Goal: Obtain resource: Obtain resource

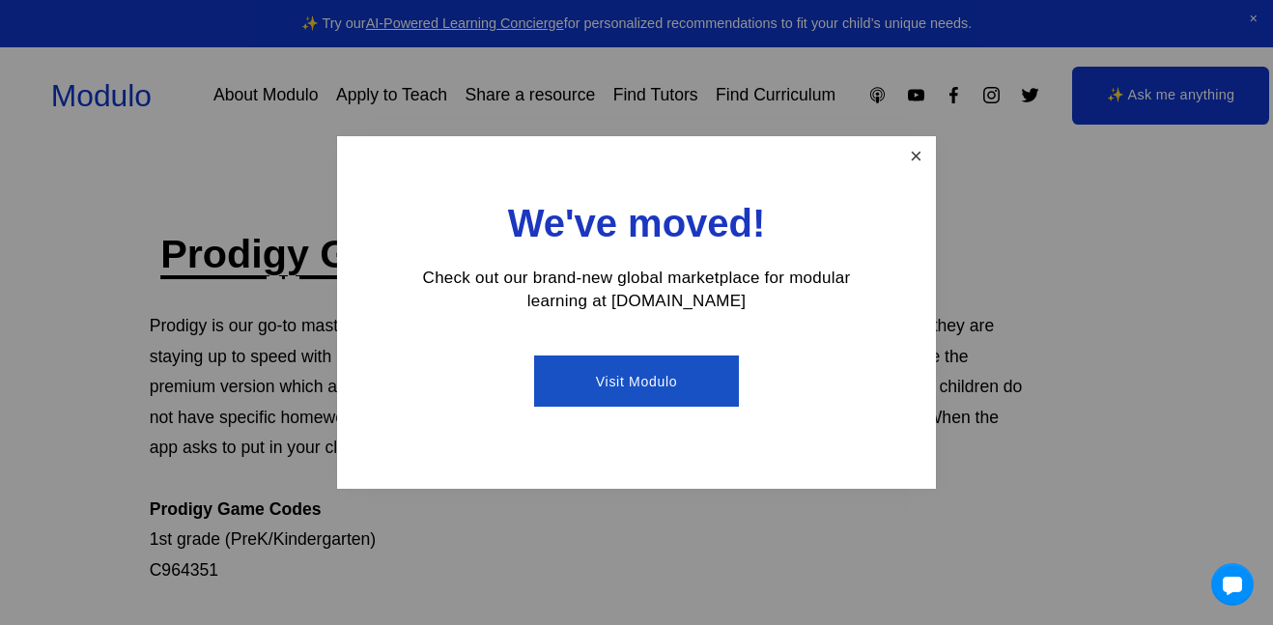
click at [916, 153] on link "Close" at bounding box center [916, 156] width 34 height 34
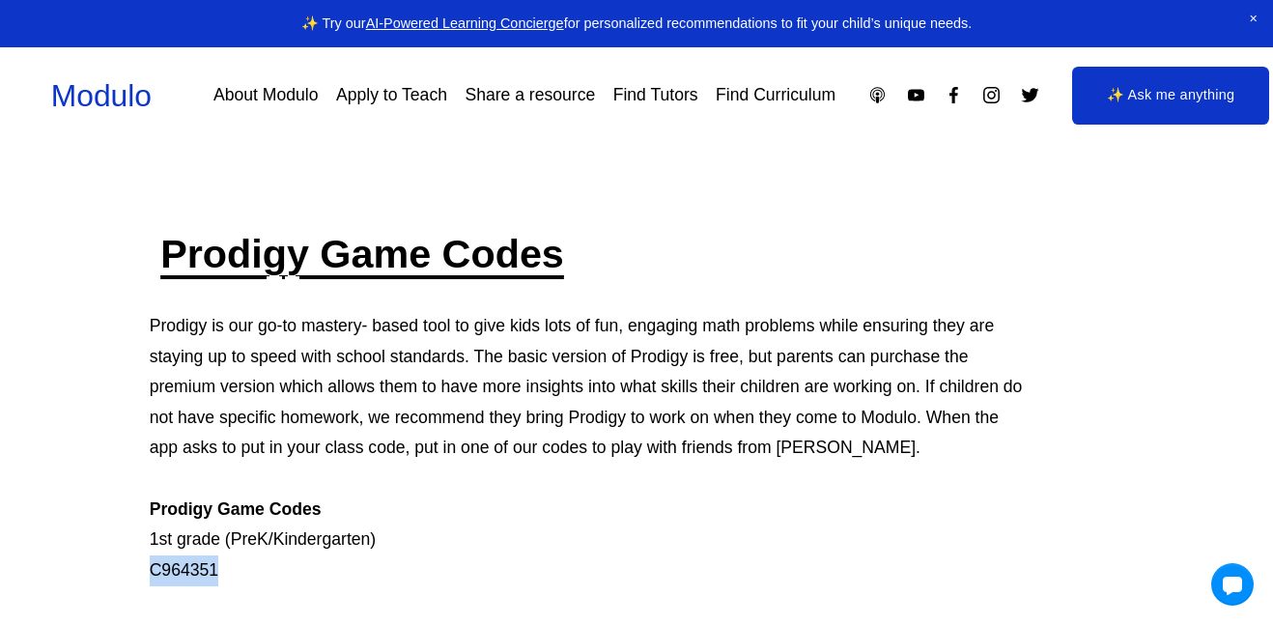
drag, startPoint x: 130, startPoint y: 567, endPoint x: 255, endPoint y: 573, distance: 124.7
click at [187, 566] on p "Prodigy is our go-to mastery- based tool to give kids lots of fun, engaging mat…" at bounding box center [588, 448] width 876 height 275
click at [181, 562] on p "Prodigy is our go-to mastery- based tool to give kids lots of fun, engaging mat…" at bounding box center [588, 448] width 876 height 275
copy p "C964351"
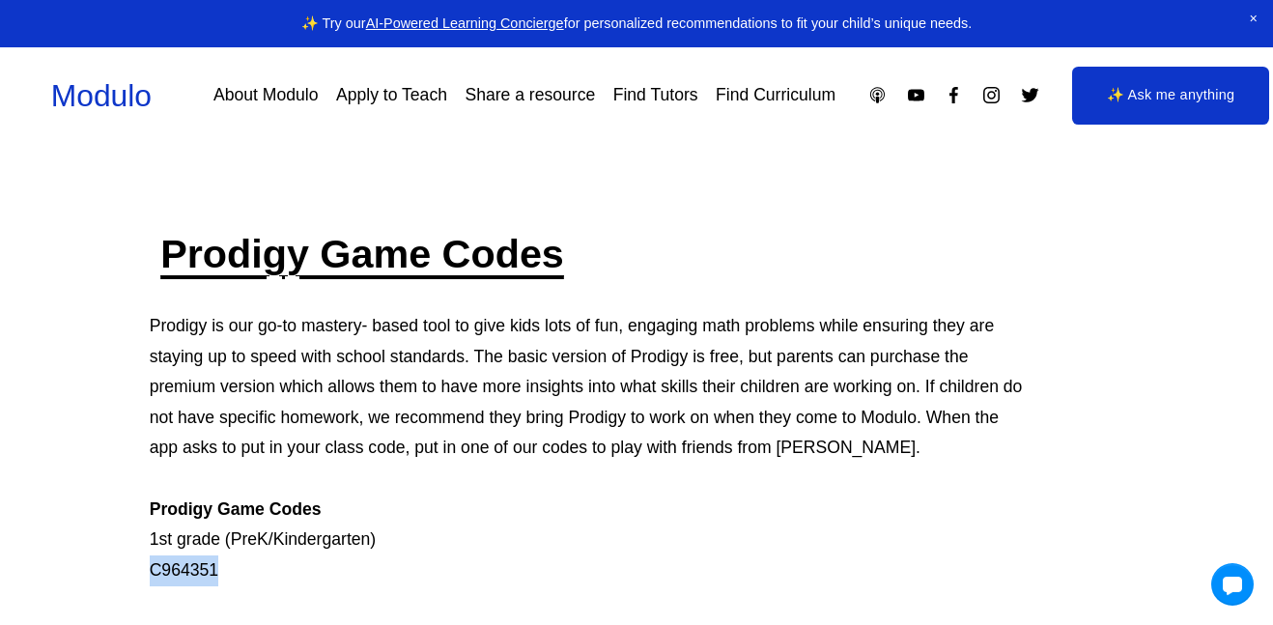
copy p "C964351"
drag, startPoint x: 191, startPoint y: 580, endPoint x: 175, endPoint y: 562, distance: 24.6
copy p "C964351"
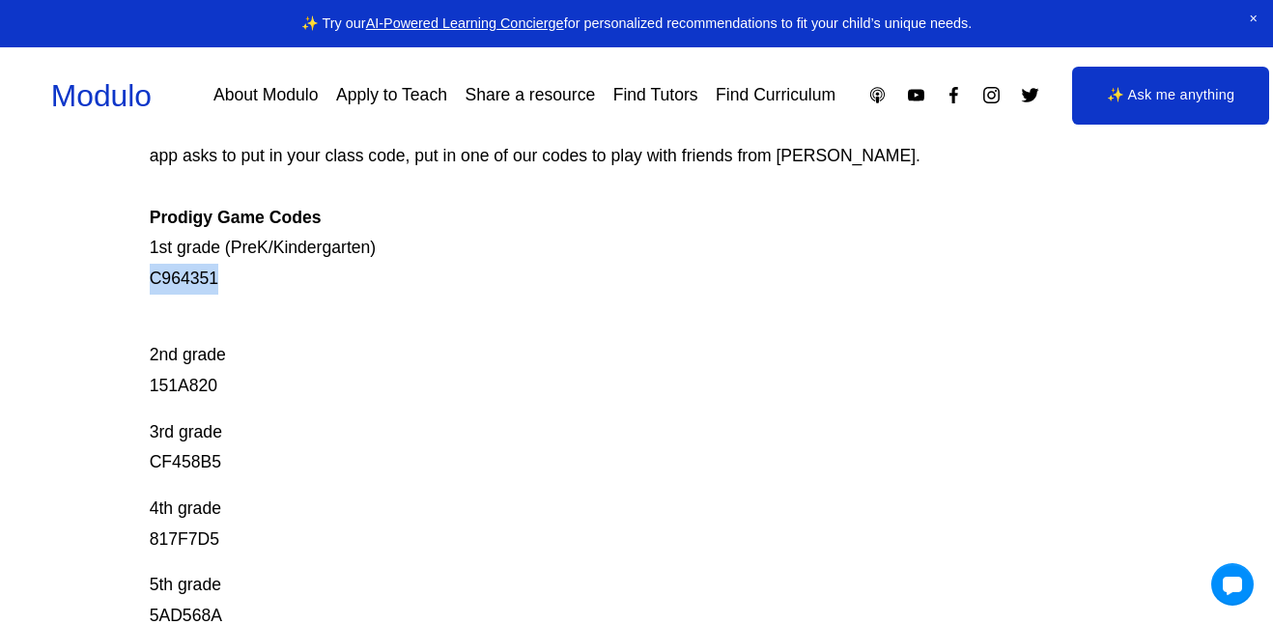
scroll to position [274, 0]
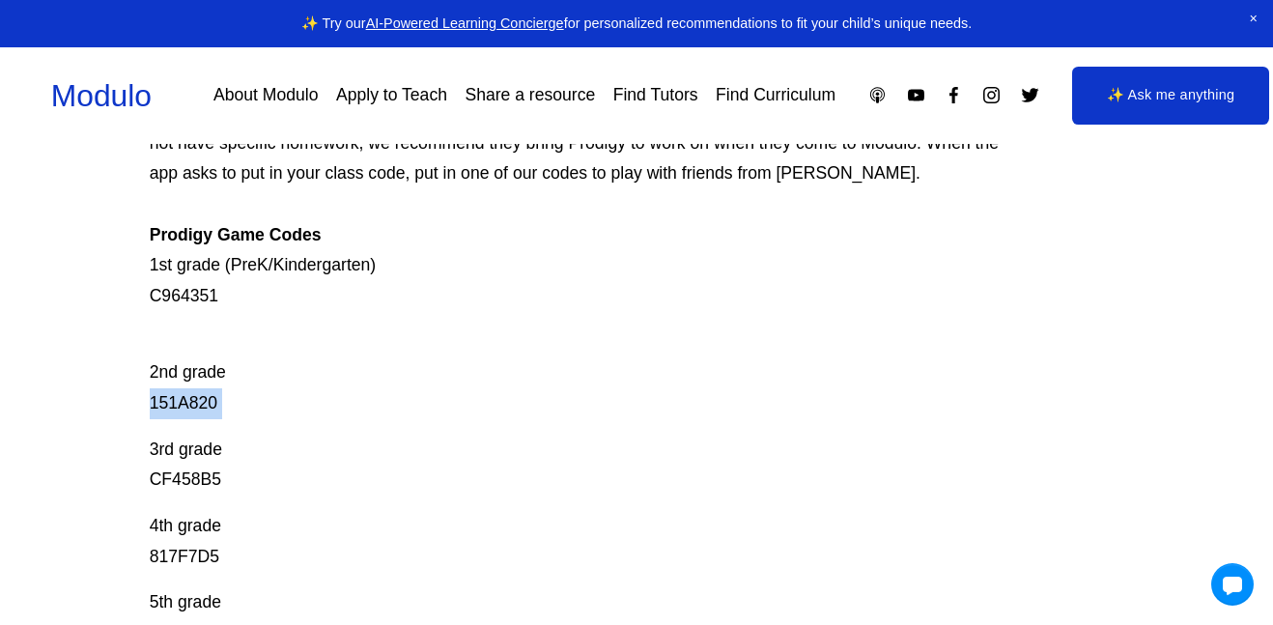
drag, startPoint x: 234, startPoint y: 407, endPoint x: 126, endPoint y: 412, distance: 108.3
click at [119, 417] on div "Prodigy Game Codes Prodigy is our go-to mastery- based tool to give kids lots o…" at bounding box center [636, 521] width 1273 height 1135
copy p "151A820"
drag, startPoint x: 188, startPoint y: 414, endPoint x: 172, endPoint y: 405, distance: 19.0
